Goal: Check status

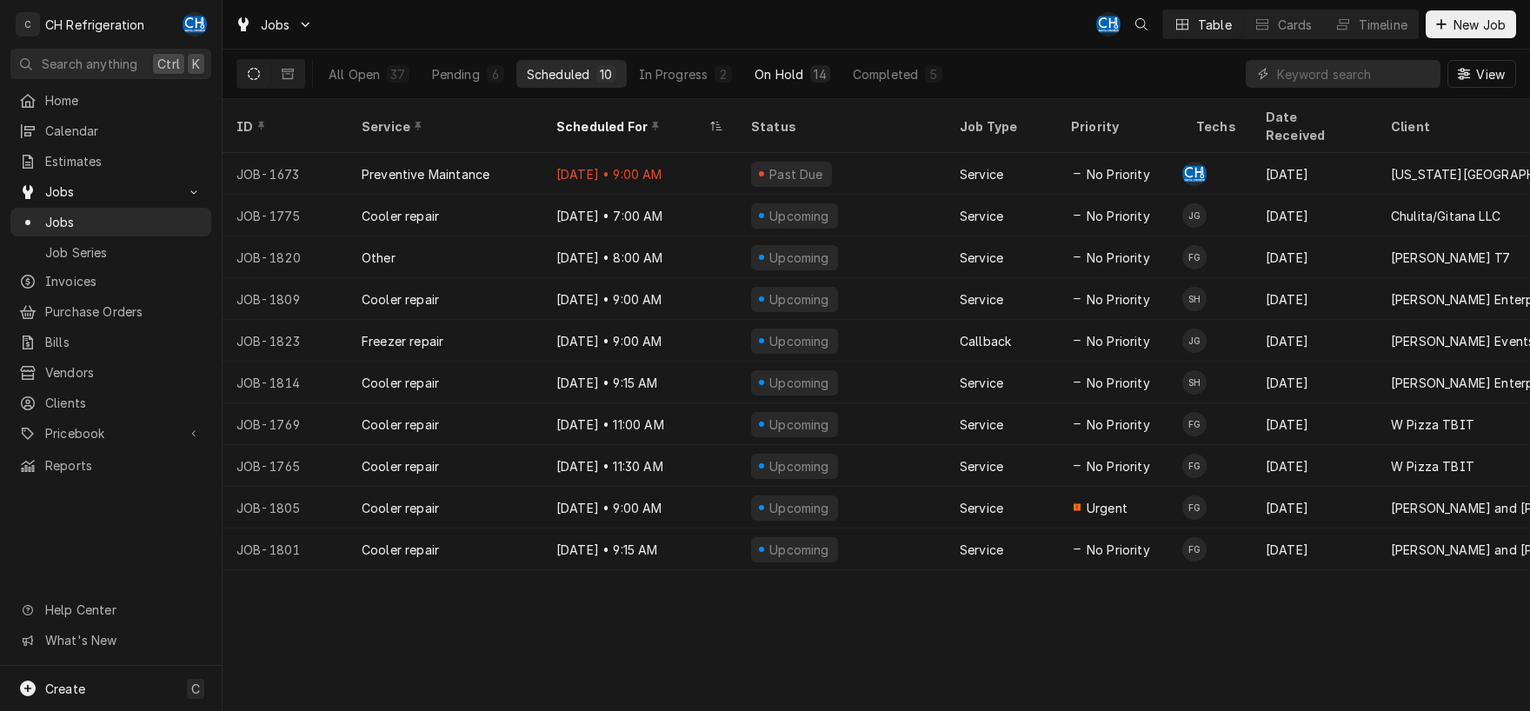
click at [770, 83] on button "On Hold 14" at bounding box center [792, 74] width 96 height 28
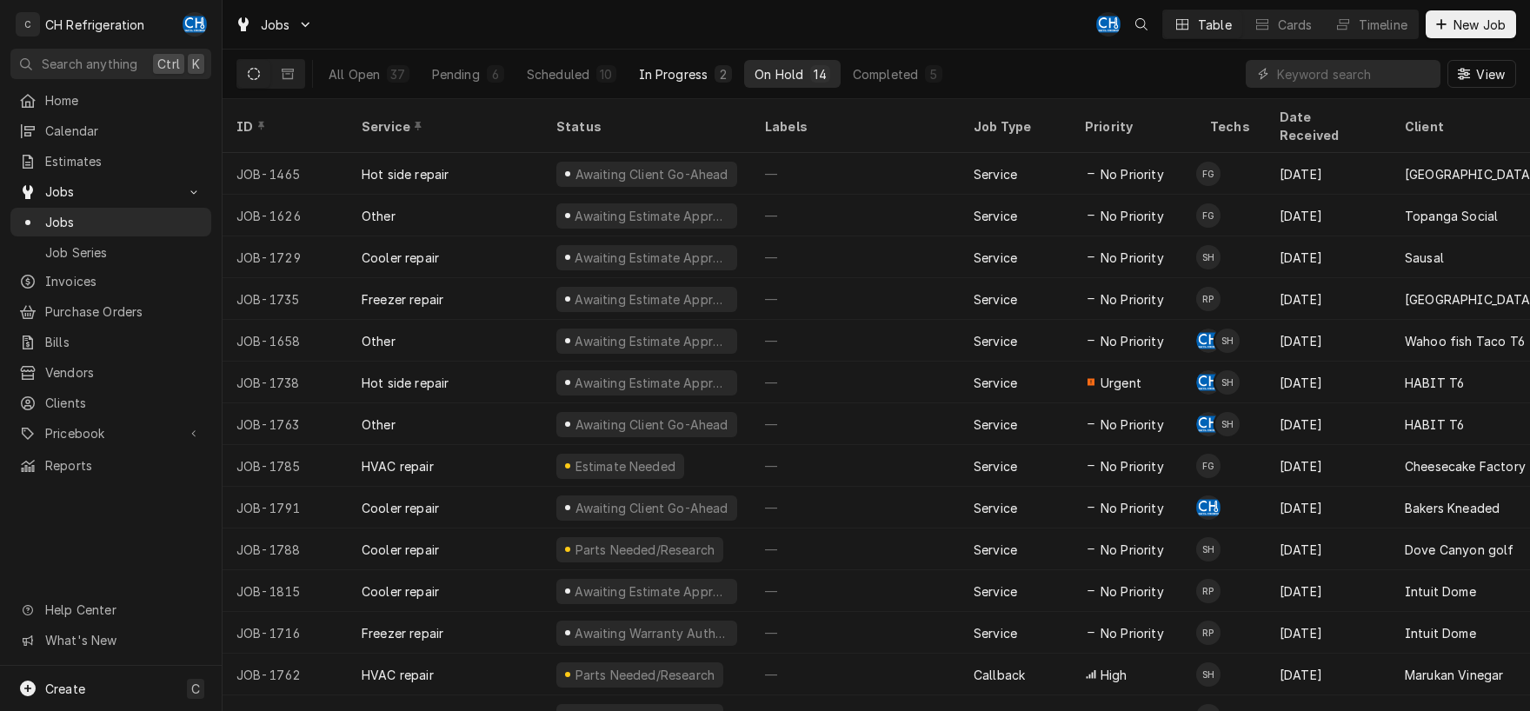
click at [659, 77] on div "In Progress" at bounding box center [674, 74] width 70 height 18
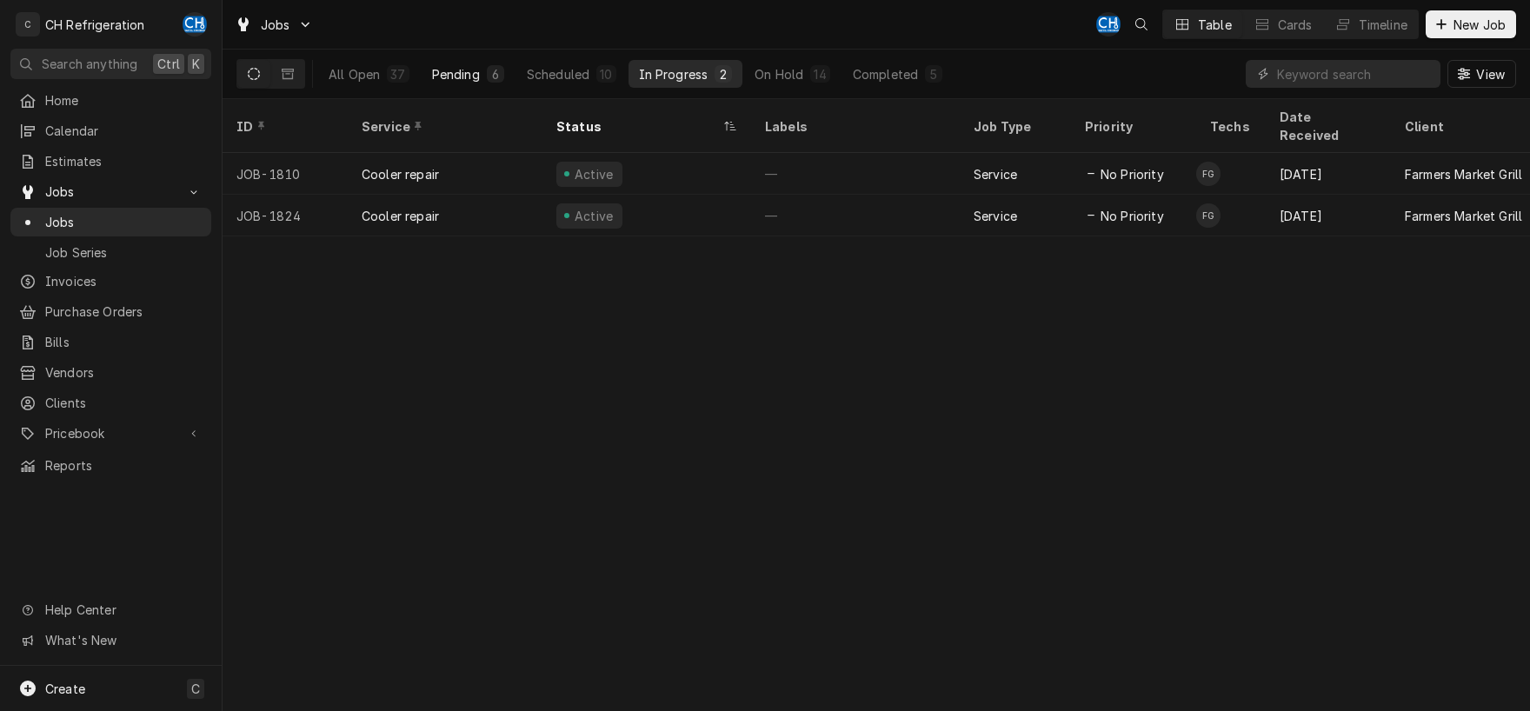
click at [453, 76] on div "Pending" at bounding box center [456, 74] width 48 height 18
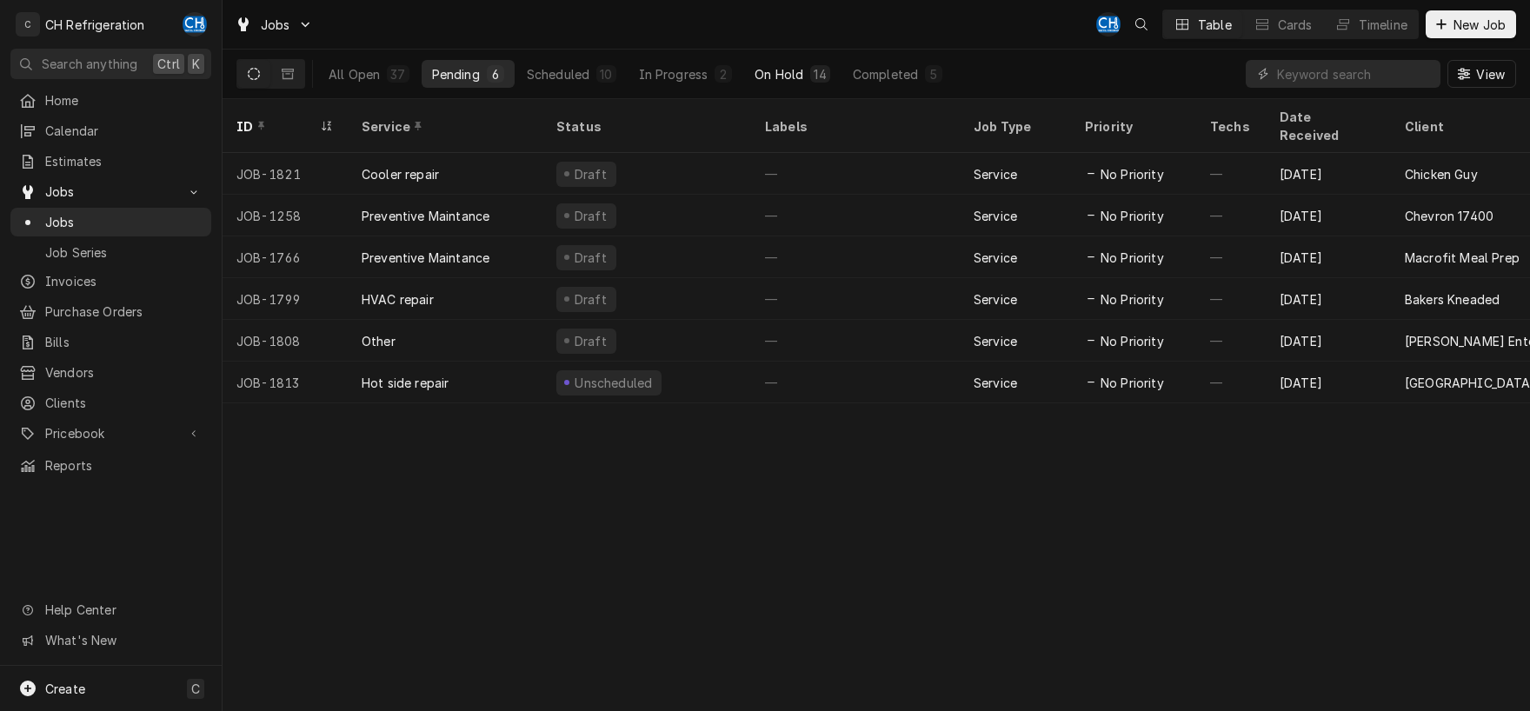
click at [778, 75] on div "On Hold" at bounding box center [779, 74] width 49 height 18
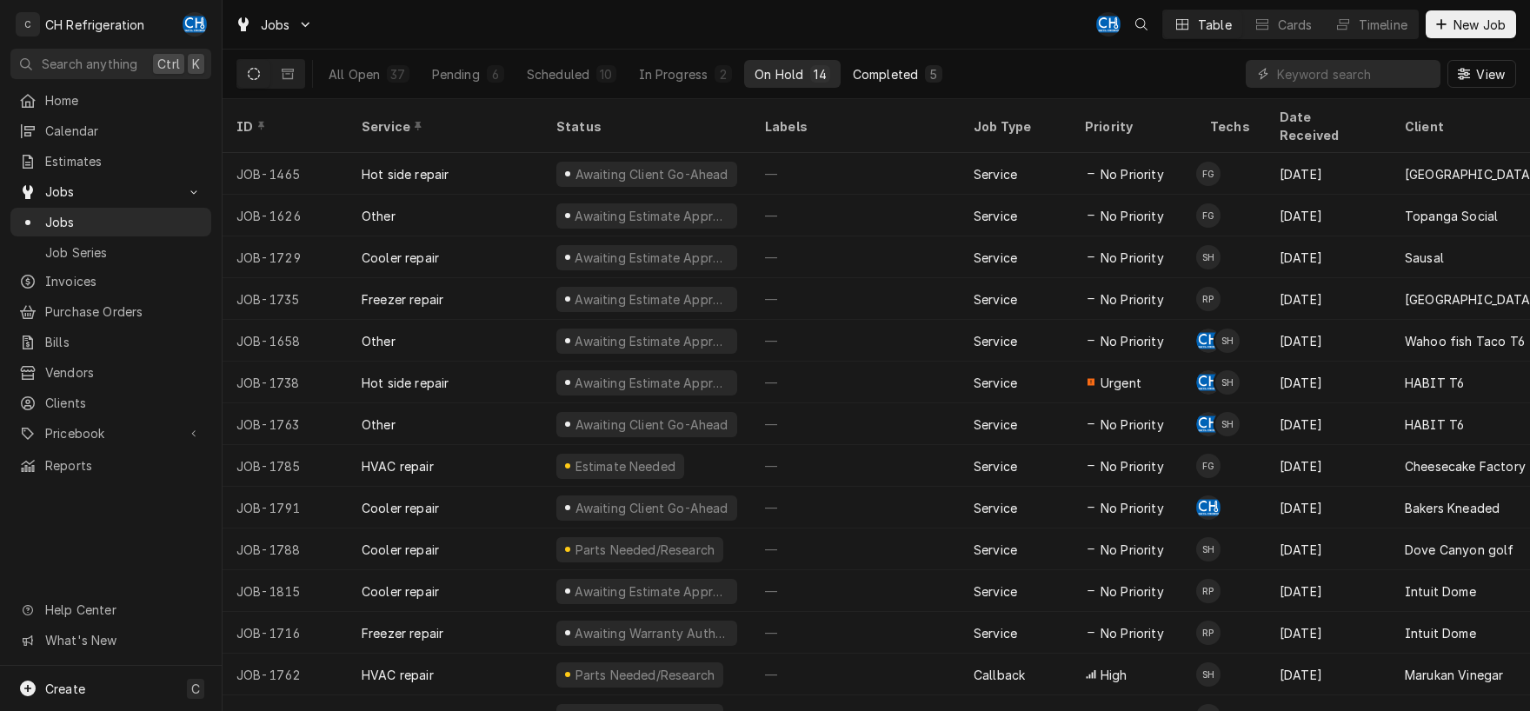
click at [890, 78] on div "Completed" at bounding box center [885, 74] width 65 height 18
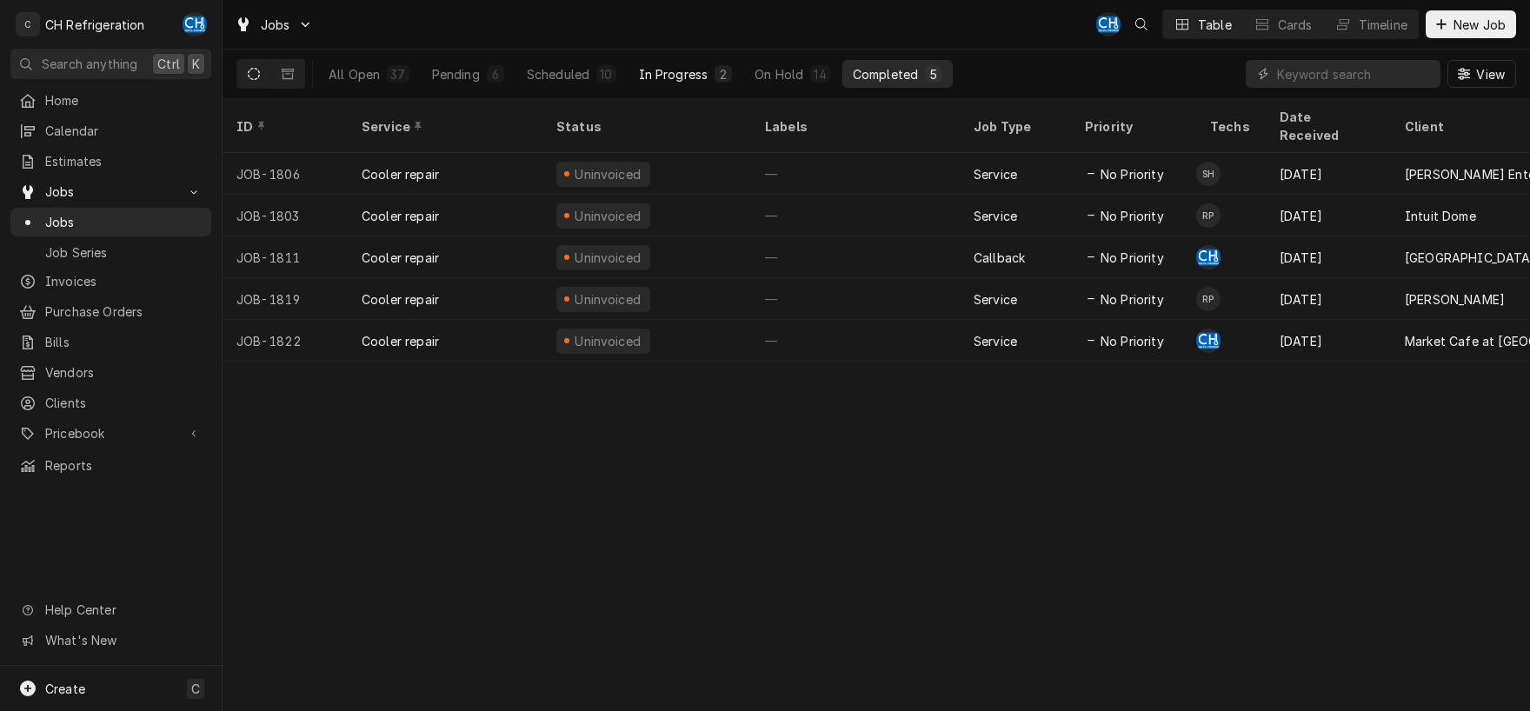
click at [684, 73] on div "In Progress" at bounding box center [674, 74] width 70 height 18
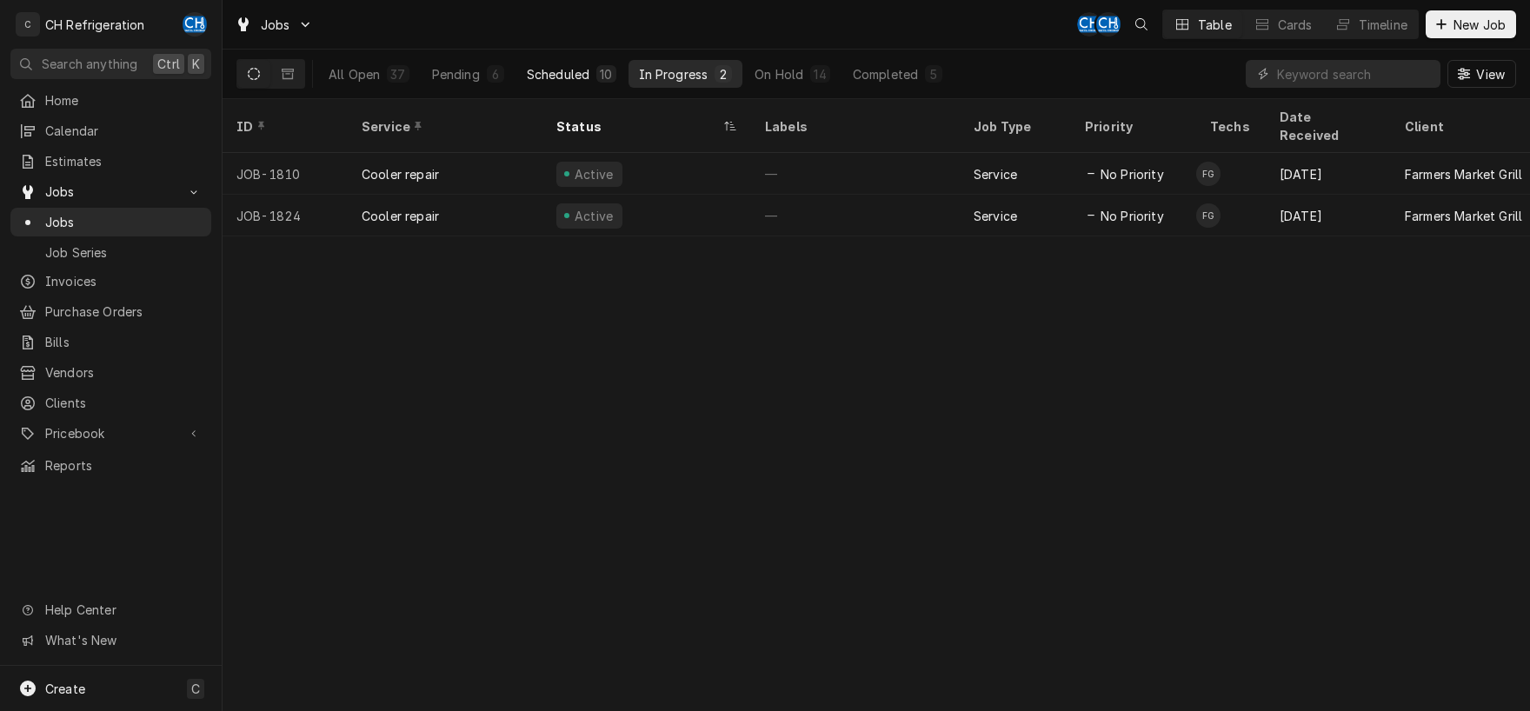
click at [579, 73] on div "Scheduled" at bounding box center [558, 74] width 63 height 18
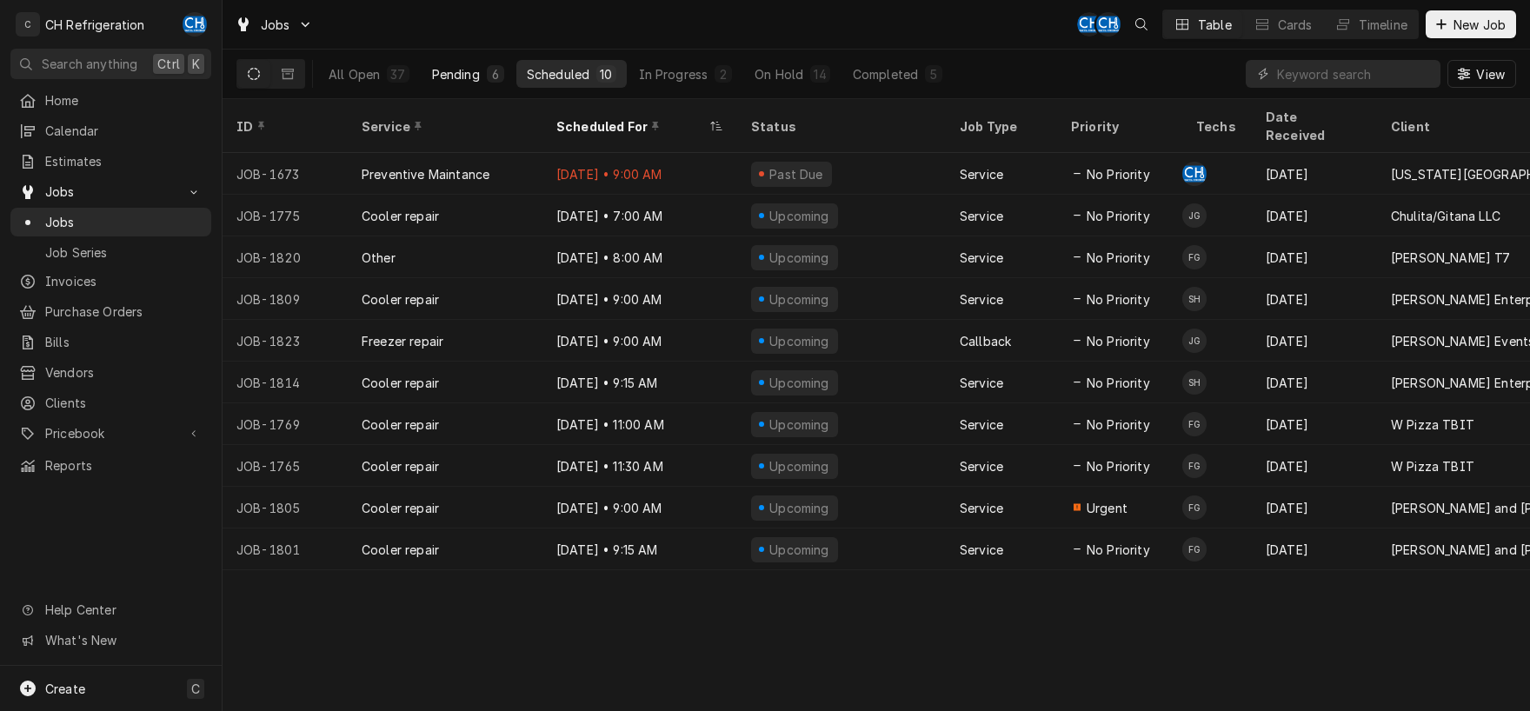
click at [477, 70] on div "Pending" at bounding box center [456, 74] width 48 height 18
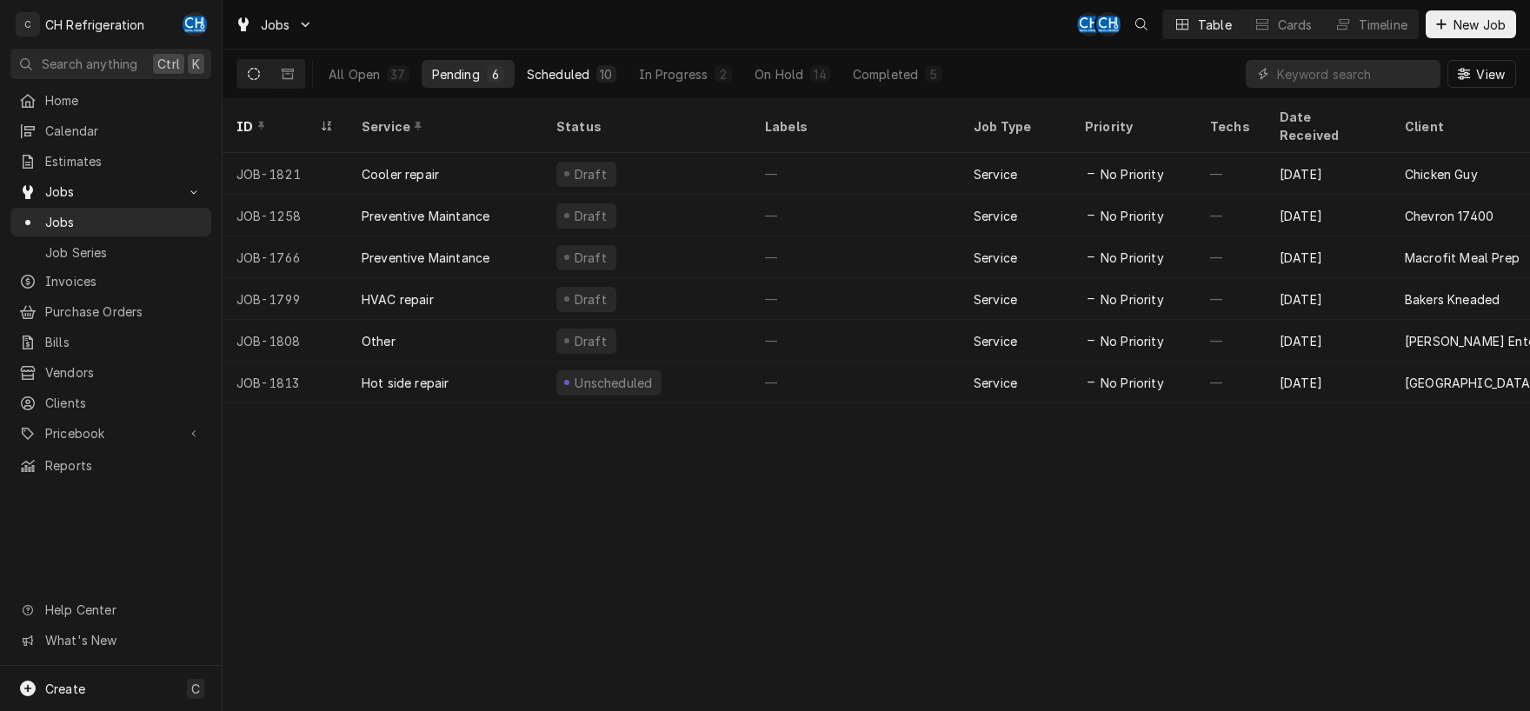
click at [569, 68] on div "Scheduled" at bounding box center [558, 74] width 63 height 18
